Goal: Task Accomplishment & Management: Complete application form

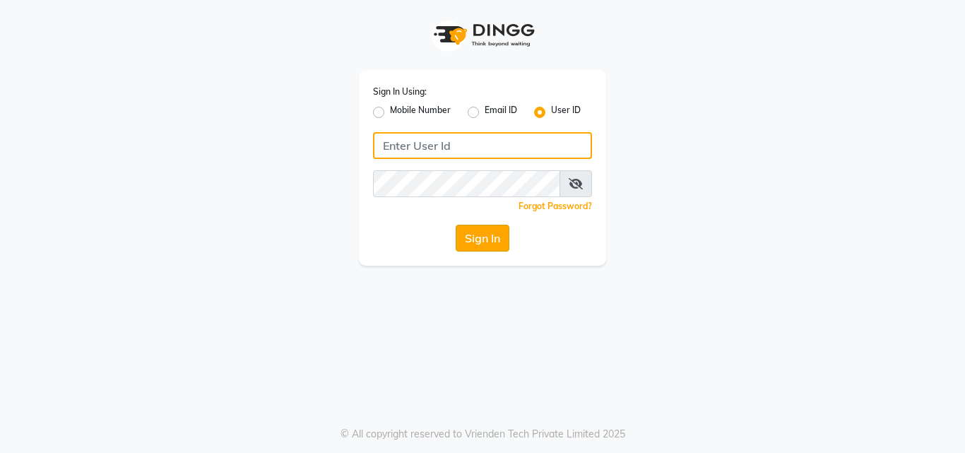
type input "e1930-01"
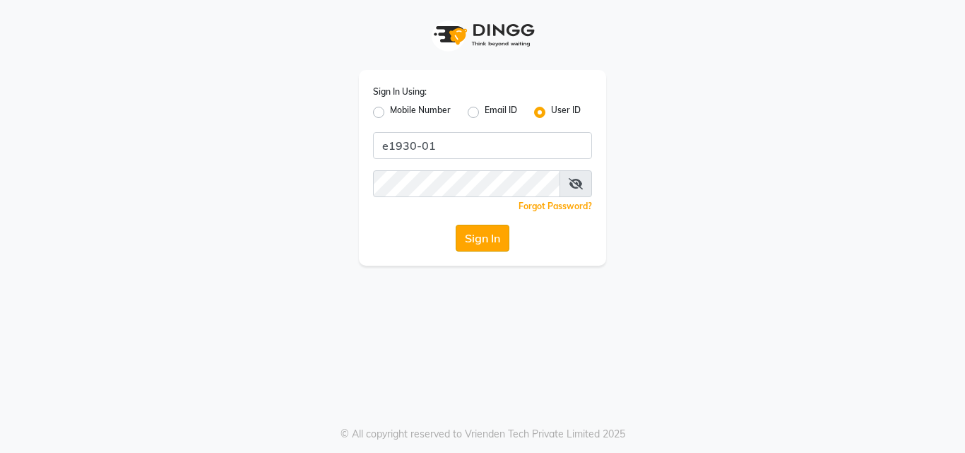
click at [487, 245] on button "Sign In" at bounding box center [483, 238] width 54 height 27
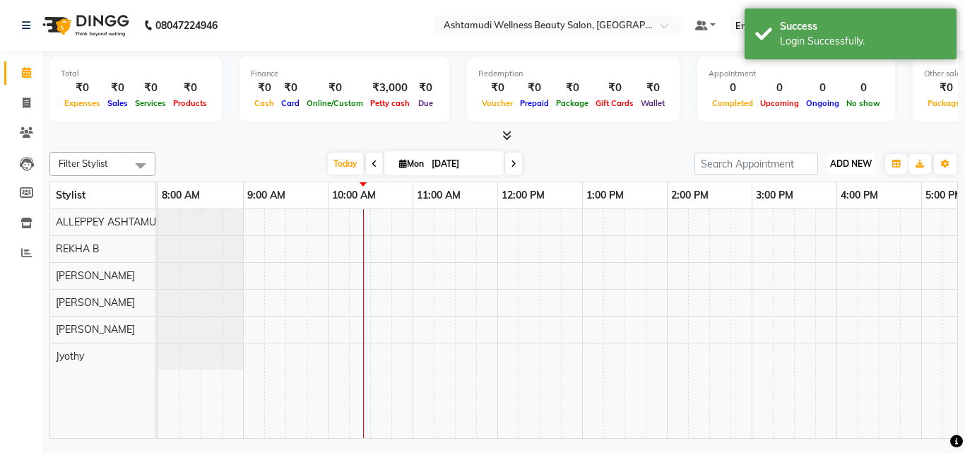
click at [853, 158] on span "ADD NEW" at bounding box center [851, 163] width 42 height 11
click at [797, 248] on link "Add Attendance" at bounding box center [819, 246] width 112 height 18
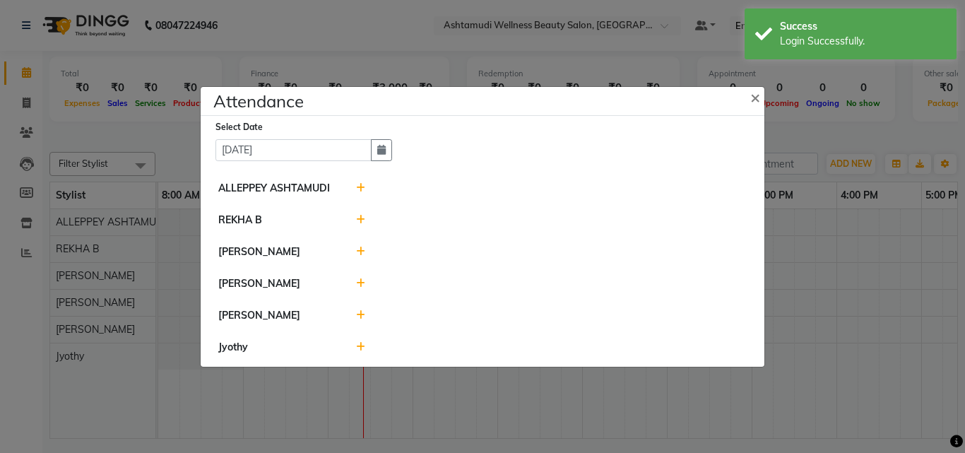
click at [360, 220] on icon at bounding box center [360, 220] width 9 height 10
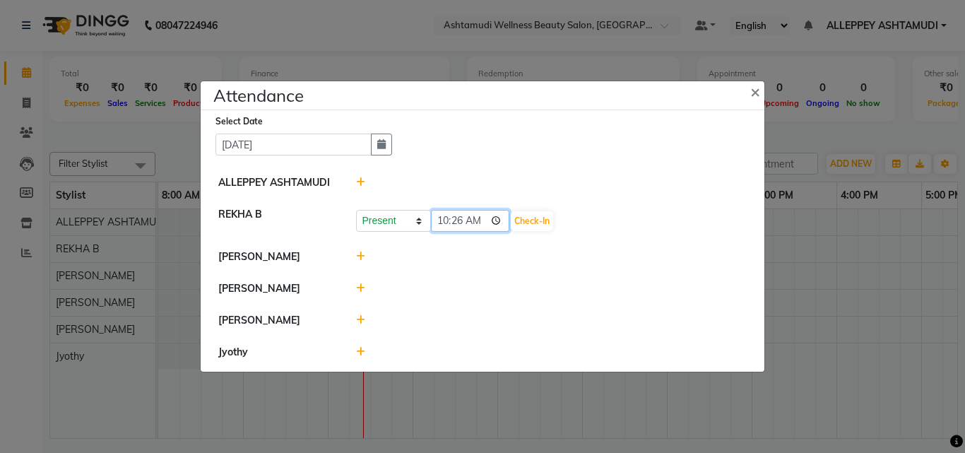
click at [446, 223] on input "10:26" at bounding box center [470, 221] width 79 height 22
type input "09:46"
click at [526, 225] on button "Check-In" at bounding box center [532, 221] width 42 height 20
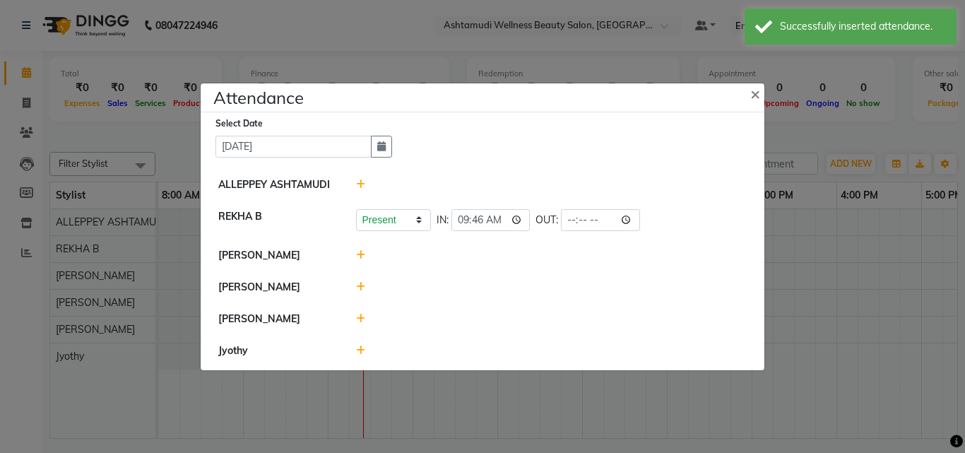
click at [360, 254] on icon at bounding box center [360, 255] width 9 height 10
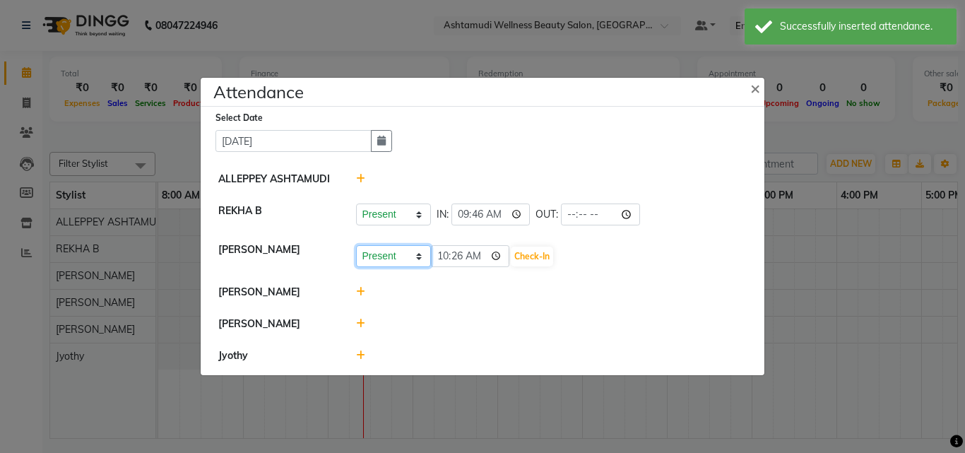
click at [420, 259] on select "Present Absent Late Half Day Weekly Off" at bounding box center [393, 256] width 75 height 22
select select "A"
click at [356, 245] on select "Present Absent Late Half Day Weekly Off" at bounding box center [393, 256] width 75 height 22
click at [445, 257] on button "Save" at bounding box center [447, 257] width 28 height 20
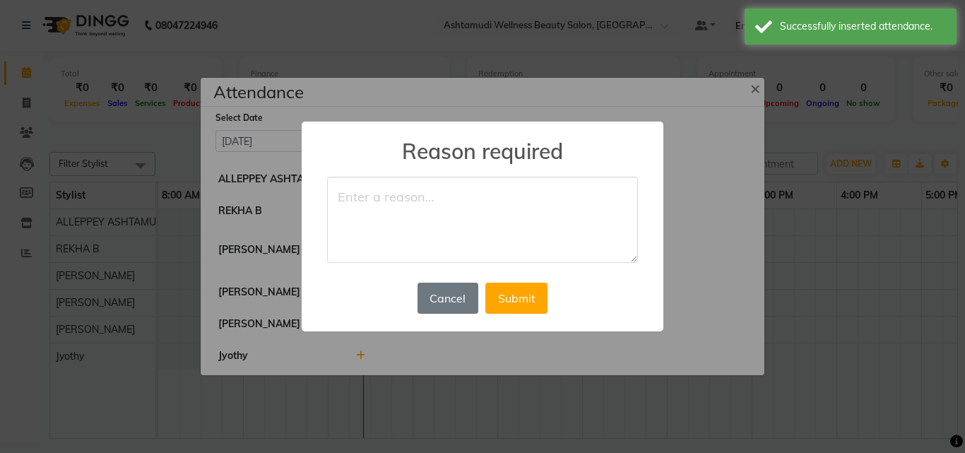
click at [350, 199] on textarea at bounding box center [482, 220] width 311 height 86
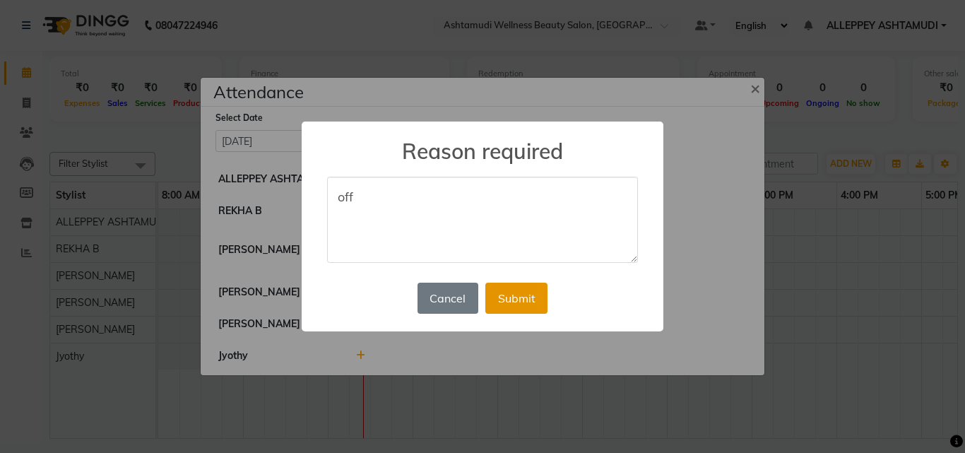
type textarea "off"
click at [526, 300] on button "Submit" at bounding box center [517, 298] width 62 height 31
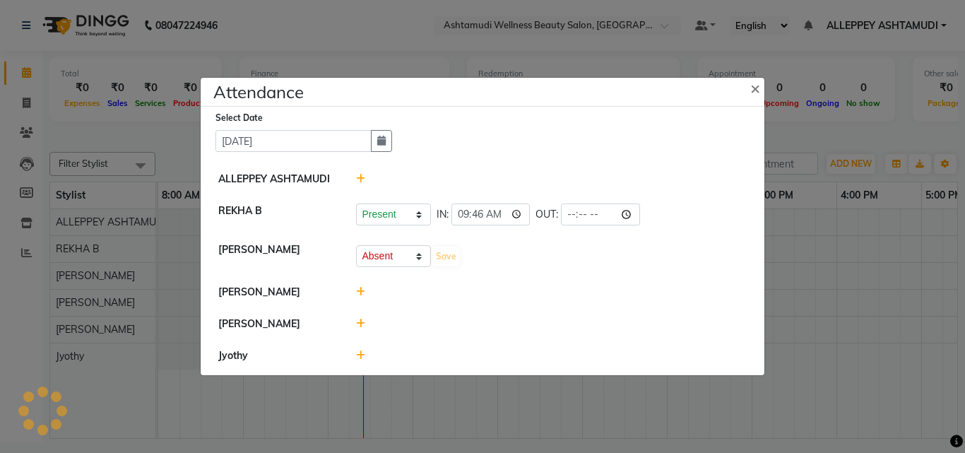
select select "A"
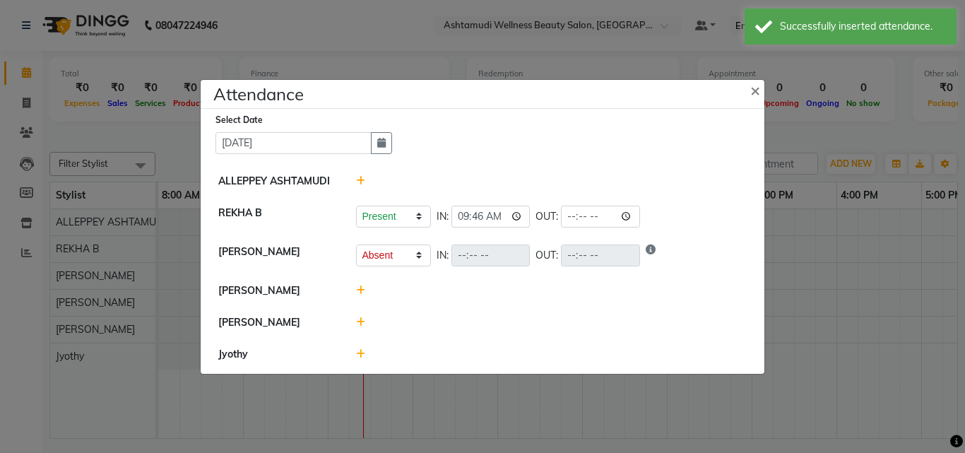
click at [360, 290] on icon at bounding box center [360, 291] width 9 height 10
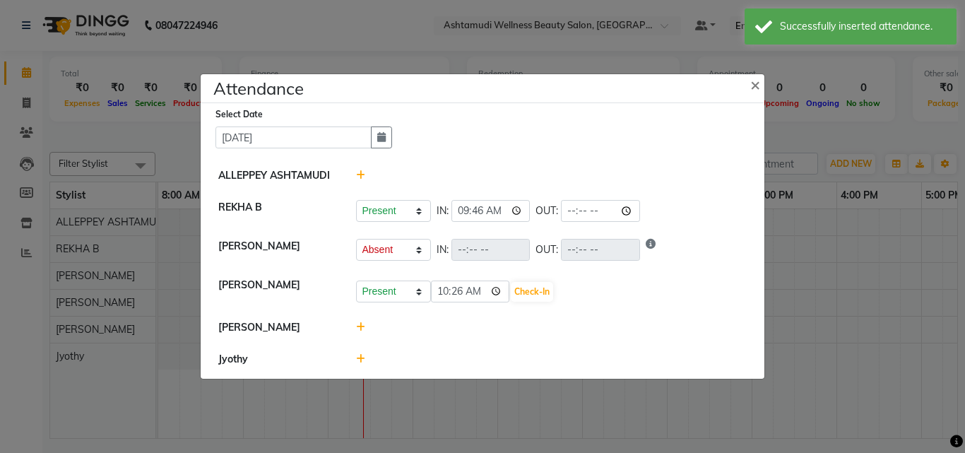
click at [616, 305] on li "[PERSON_NAME] Present Absent Late Half Day Weekly Off 10:26 Check-In" at bounding box center [482, 290] width 557 height 43
click at [577, 290] on div "Present Absent Late Half Day Weekly Off 10:26 Check-In" at bounding box center [552, 292] width 392 height 23
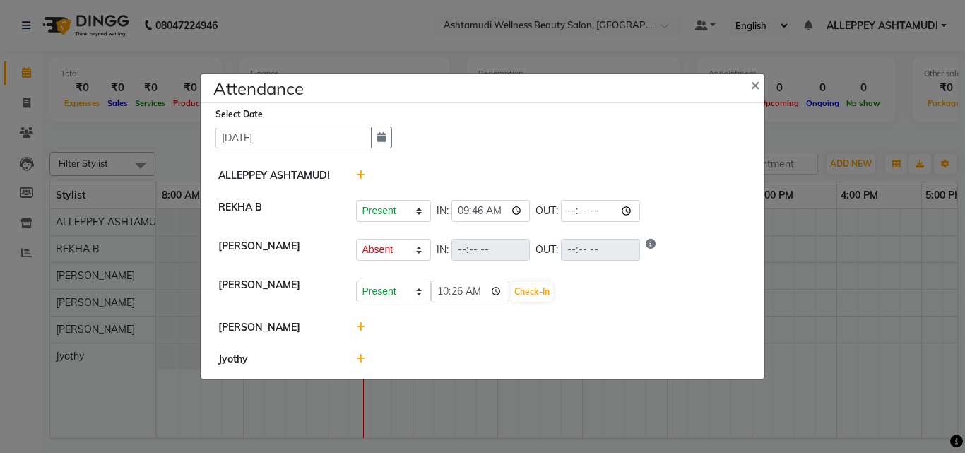
click at [362, 361] on icon at bounding box center [360, 359] width 9 height 10
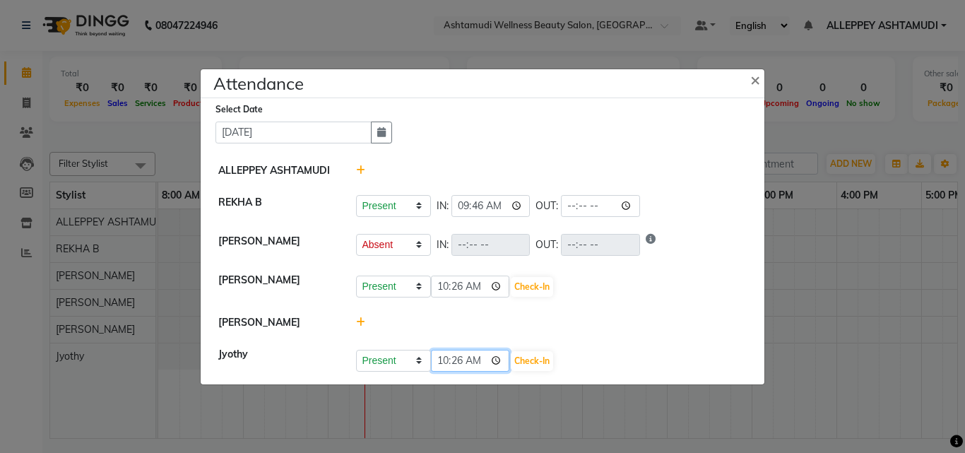
click at [445, 358] on input "10:26" at bounding box center [470, 361] width 79 height 22
type input "09:55"
click at [534, 362] on button "Check-In" at bounding box center [532, 361] width 42 height 20
select select "A"
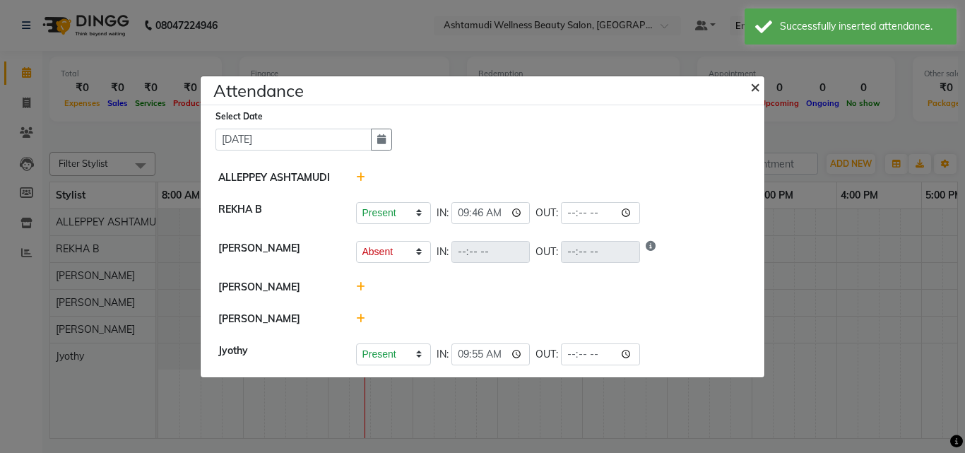
click at [756, 90] on span "×" at bounding box center [756, 86] width 10 height 21
